Goal: Information Seeking & Learning: Understand process/instructions

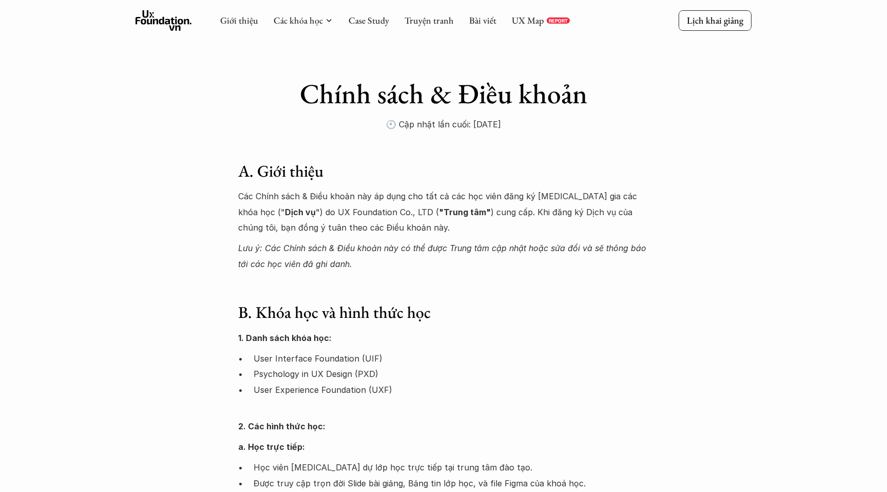
scroll to position [170, 0]
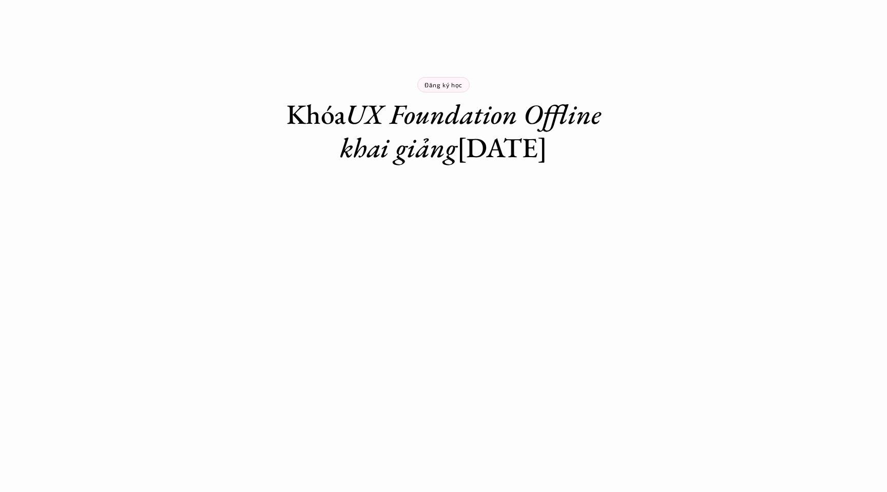
scroll to position [601, 0]
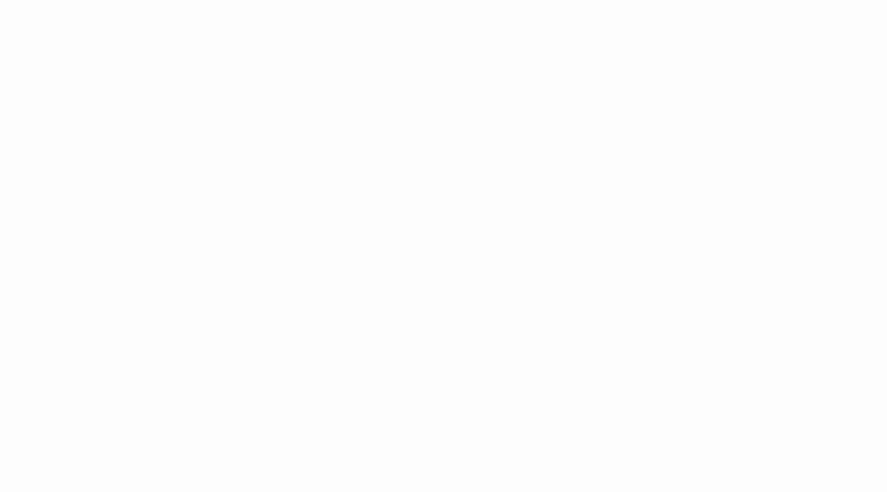
drag, startPoint x: 657, startPoint y: 295, endPoint x: 648, endPoint y: 296, distance: 8.7
click at [657, 295] on div "Giới thiệu Các khóa học Case Study Truyện tranh Bài viết UX Map REPORT Lịch kha…" at bounding box center [443, 486] width 887 height 2175
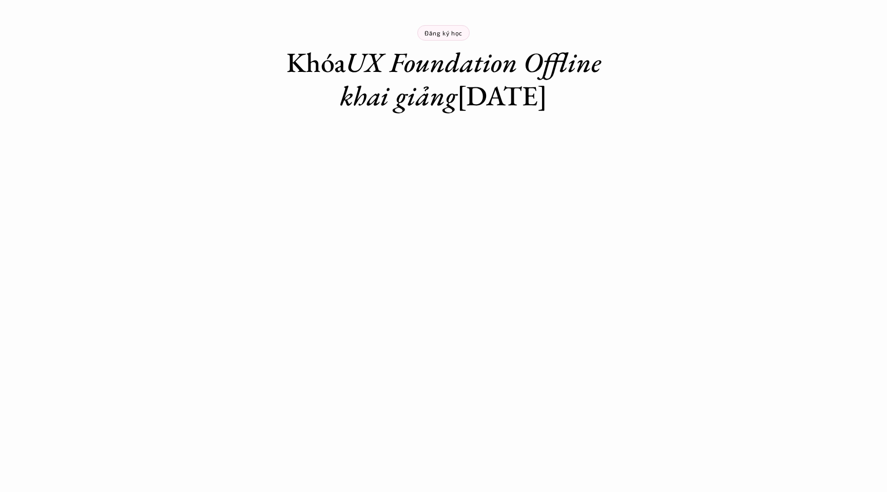
scroll to position [156, 0]
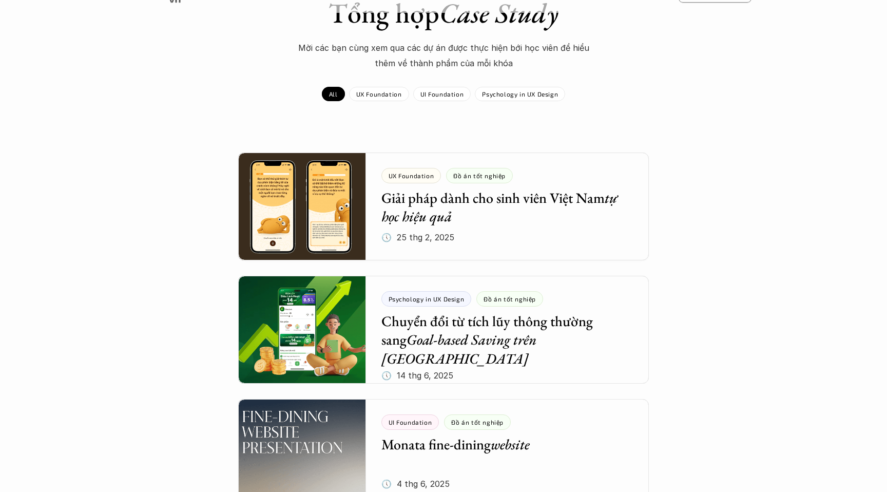
scroll to position [33, 0]
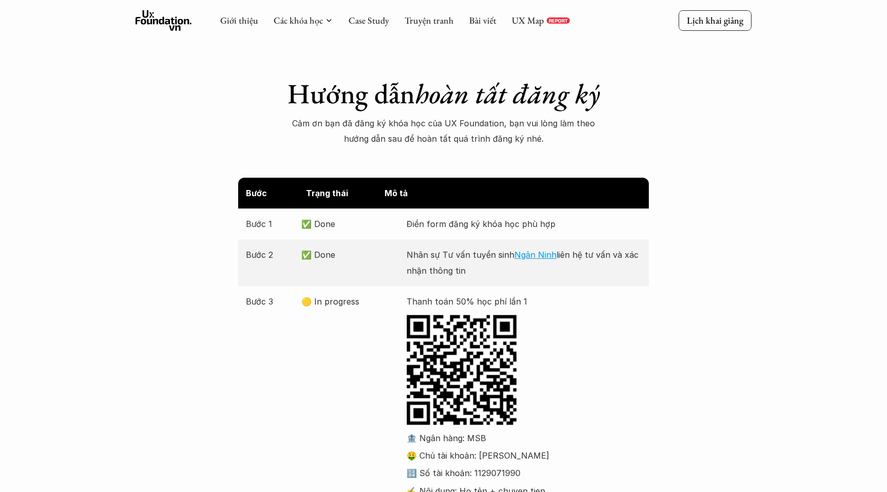
scroll to position [290, 0]
